Goal: Information Seeking & Learning: Learn about a topic

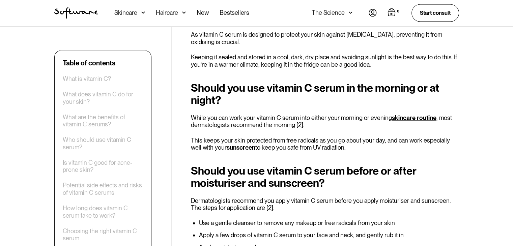
scroll to position [1509, 0]
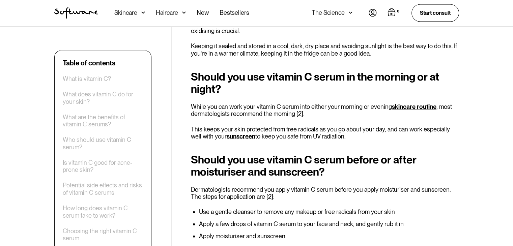
click at [267, 166] on div "Should you use vitamin C serum before or after moisturiser and sunscreen? Derma…" at bounding box center [325, 197] width 268 height 86
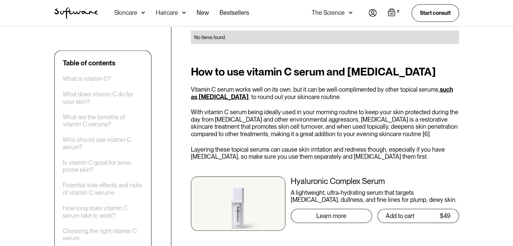
scroll to position [1880, 0]
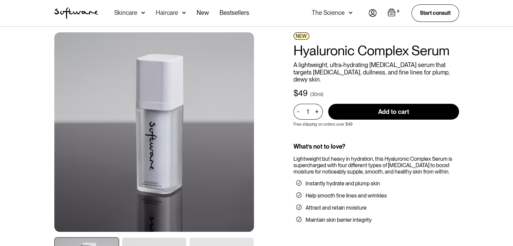
scroll to position [34, 0]
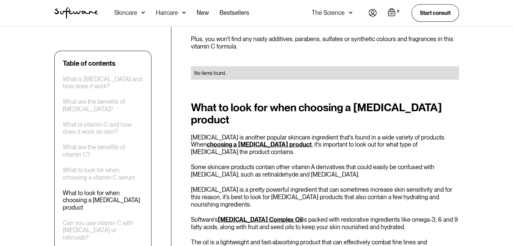
scroll to position [1349, 0]
